Goal: Navigation & Orientation: Find specific page/section

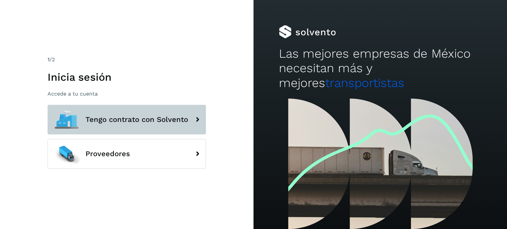
click at [156, 114] on button "Tengo contrato con Solvento" at bounding box center [127, 120] width 158 height 30
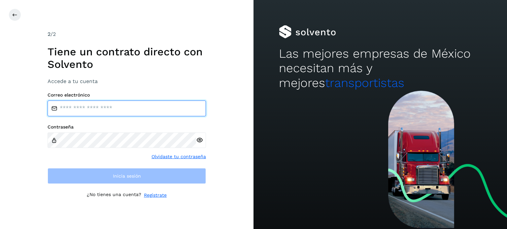
click at [109, 102] on input "email" at bounding box center [127, 109] width 158 height 16
type input "**********"
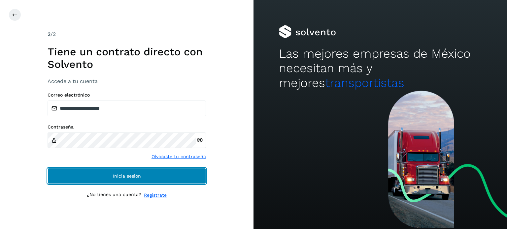
click at [133, 175] on span "Inicia sesión" at bounding box center [127, 176] width 28 height 5
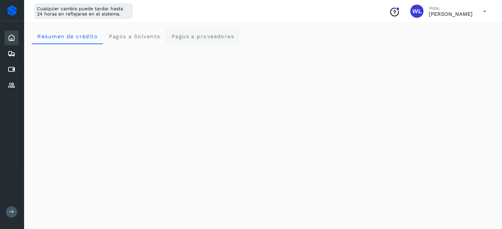
click at [187, 32] on proveedores "Pagos a proveedores" at bounding box center [203, 36] width 74 height 16
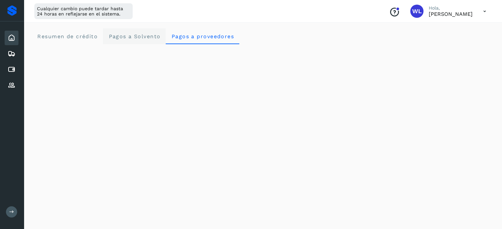
click at [143, 35] on span "Pagos a Solvento" at bounding box center [134, 36] width 52 height 6
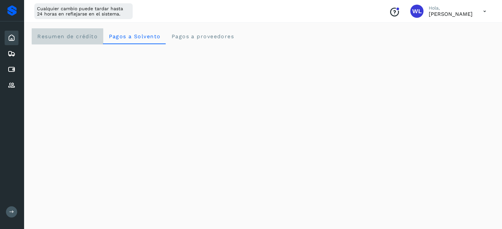
click at [62, 38] on span "Resumen de crédito" at bounding box center [67, 36] width 61 height 6
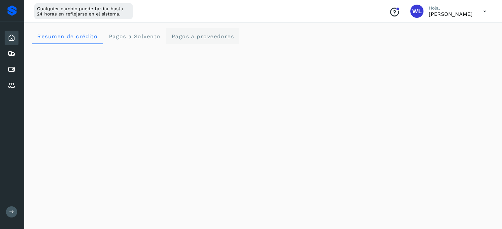
click at [196, 37] on span "Pagos a proveedores" at bounding box center [202, 36] width 63 height 6
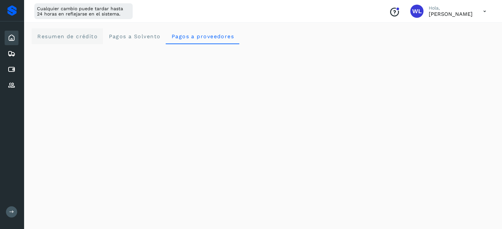
click at [79, 37] on span "Resumen de crédito" at bounding box center [67, 36] width 61 height 6
